Goal: Information Seeking & Learning: Learn about a topic

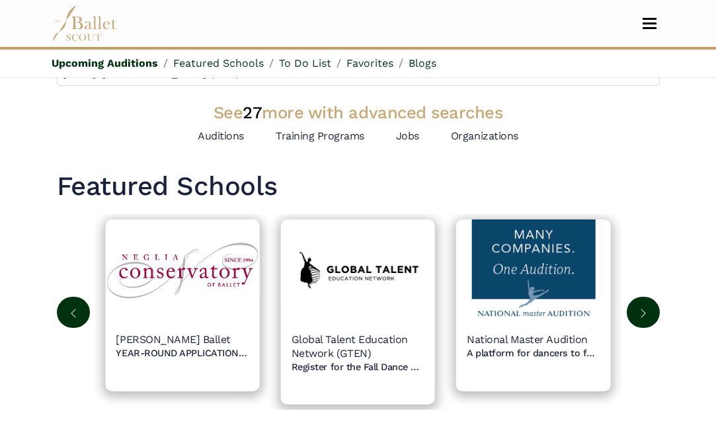
scroll to position [236, 0]
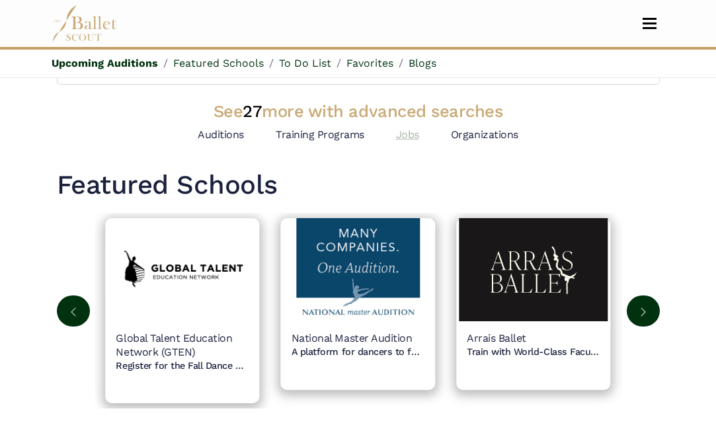
click at [410, 141] on link "Jobs" at bounding box center [407, 134] width 23 height 13
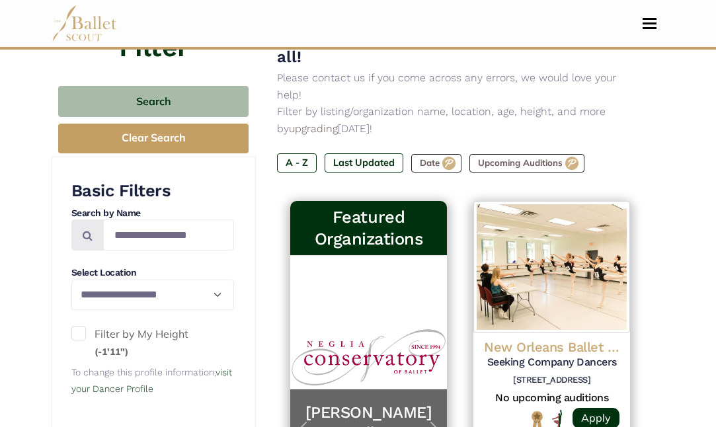
scroll to position [191, 0]
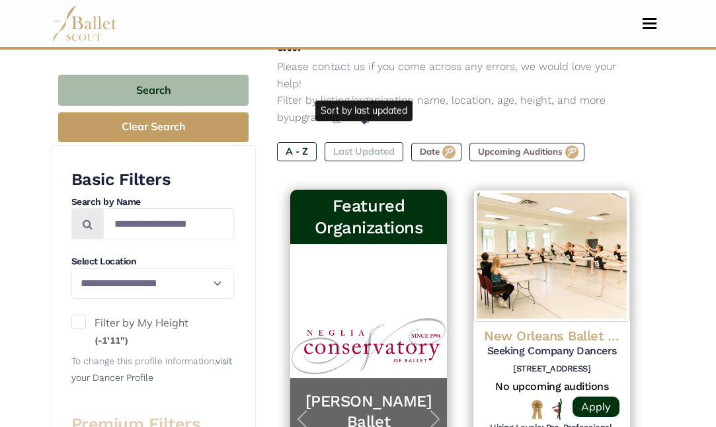
click at [383, 142] on label "Last Updated" at bounding box center [363, 151] width 79 height 18
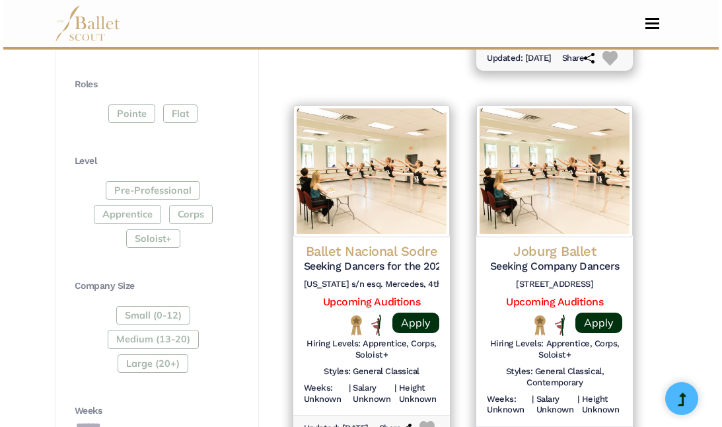
scroll to position [645, 0]
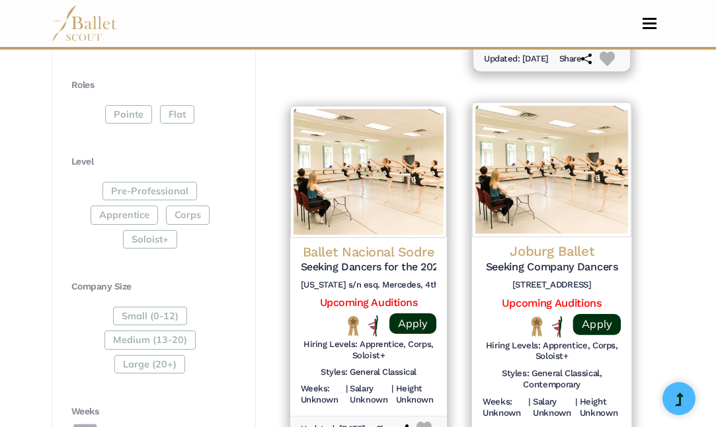
click at [531, 249] on h4 "Joburg Ballet" at bounding box center [551, 251] width 138 height 18
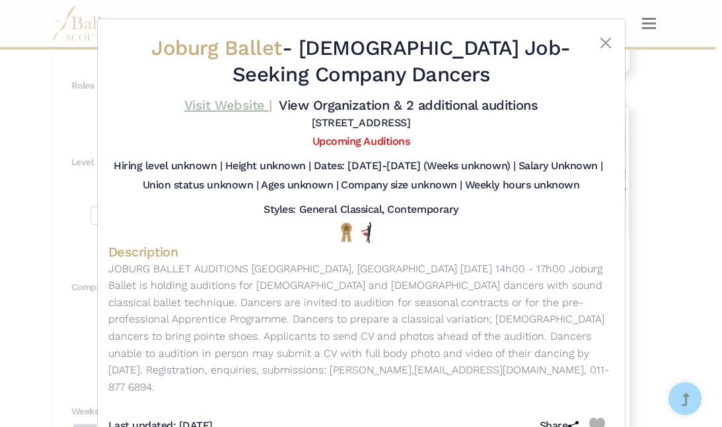
click at [242, 104] on link "Visit Website |" at bounding box center [228, 105] width 88 height 16
